Goal: Navigation & Orientation: Find specific page/section

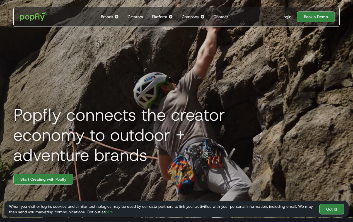
click at [283, 18] on div "Login" at bounding box center [287, 17] width 10 height 6
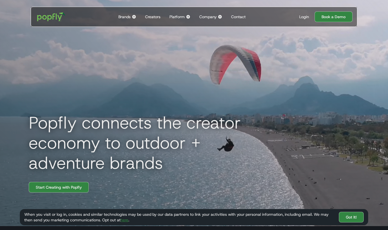
click at [303, 18] on div "Login" at bounding box center [304, 17] width 10 height 6
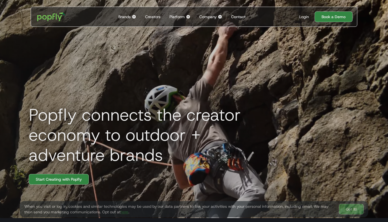
click at [304, 12] on div "Login Book a Demo" at bounding box center [324, 16] width 58 height 11
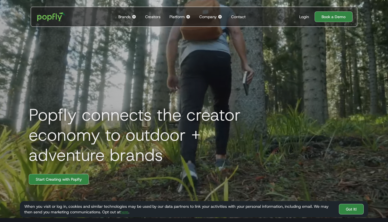
click at [304, 17] on div "Login" at bounding box center [304, 17] width 10 height 6
